Goal: Information Seeking & Learning: Find specific fact

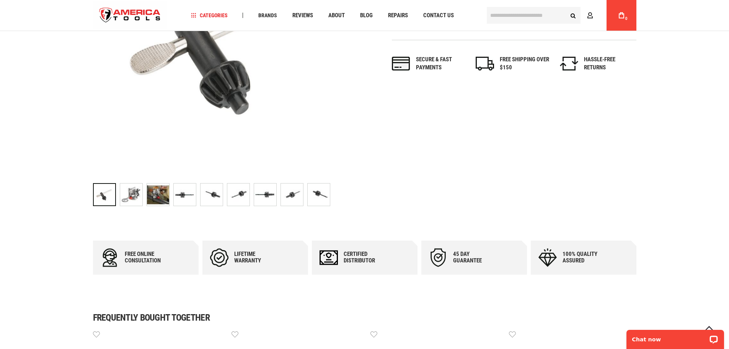
scroll to position [230, 0]
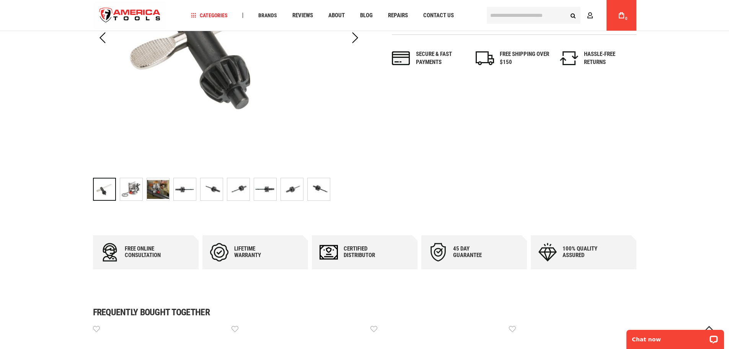
click at [150, 184] on img "RIDGID 77017 CHUCK KEY" at bounding box center [158, 189] width 22 height 22
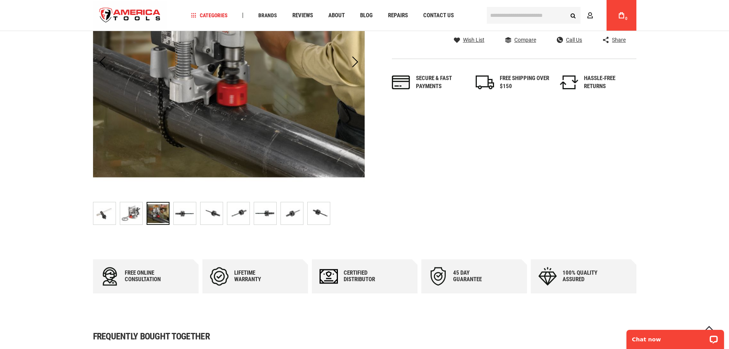
scroll to position [38, 0]
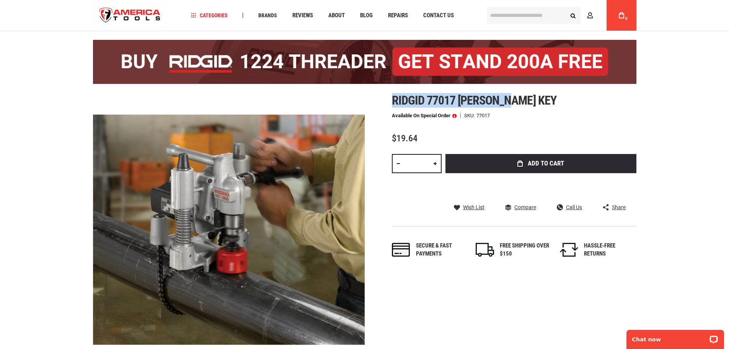
drag, startPoint x: 393, startPoint y: 99, endPoint x: 517, endPoint y: 101, distance: 123.7
click at [517, 101] on h1 "Ridgid 77017 [PERSON_NAME] key" at bounding box center [514, 100] width 245 height 14
copy span "Ridgid 77017 [PERSON_NAME] key"
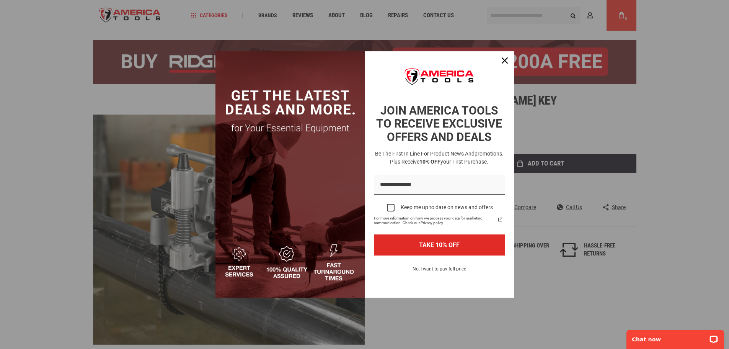
drag, startPoint x: 495, startPoint y: 11, endPoint x: 518, endPoint y: 1, distance: 25.9
click at [495, 11] on div "Marketing offer form" at bounding box center [364, 174] width 729 height 349
click at [501, 57] on div "Close" at bounding box center [505, 60] width 12 height 12
